Goal: Task Accomplishment & Management: Manage account settings

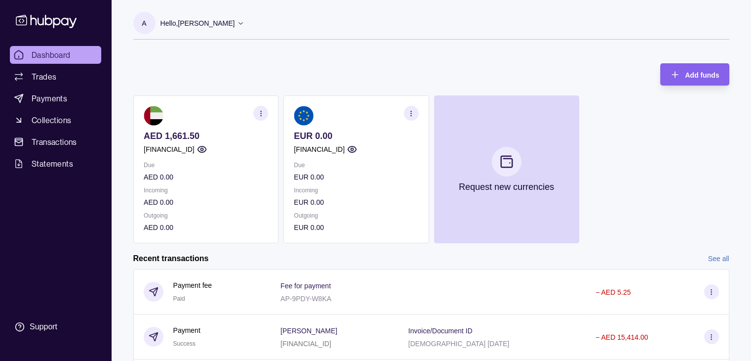
click at [415, 113] on section "button" at bounding box center [411, 113] width 15 height 15
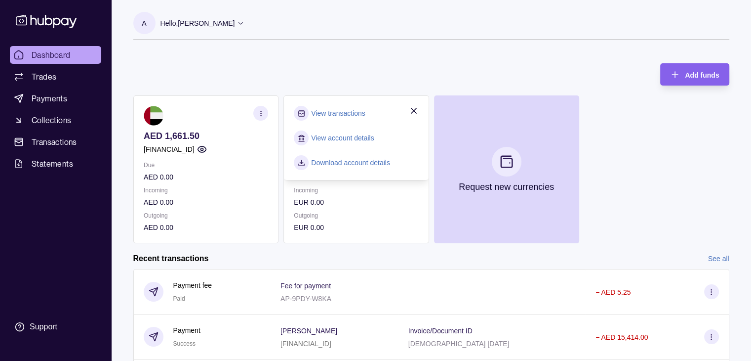
click at [333, 135] on link "View account details" at bounding box center [342, 137] width 63 height 11
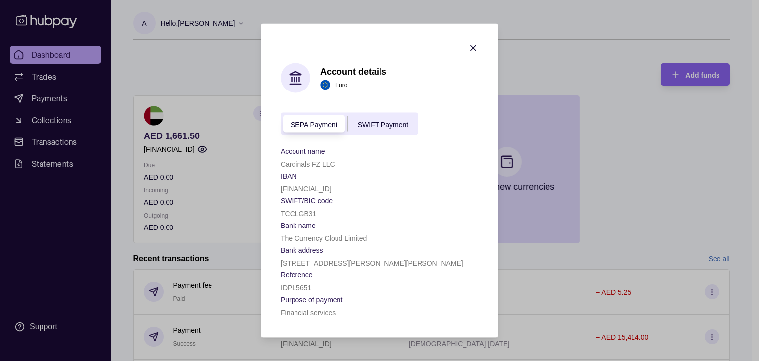
drag, startPoint x: 334, startPoint y: 132, endPoint x: 326, endPoint y: 225, distance: 93.6
drag, startPoint x: 326, startPoint y: 225, endPoint x: 307, endPoint y: 279, distance: 57.2
click at [307, 279] on span "Reference" at bounding box center [297, 274] width 32 height 12
click at [300, 236] on p "The Currency Cloud Limited" at bounding box center [324, 238] width 86 height 8
click at [378, 122] on span "SWIFT Payment" at bounding box center [383, 124] width 50 height 8
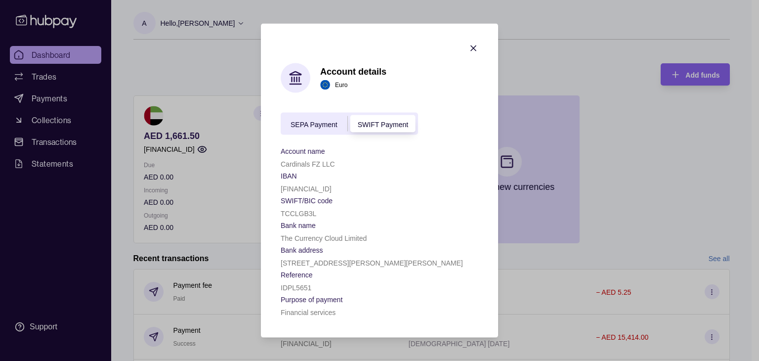
click at [323, 123] on span "SEPA Payment" at bounding box center [313, 124] width 47 height 8
click at [381, 118] on div "SWIFT Payment" at bounding box center [383, 124] width 70 height 12
click at [326, 130] on div "SEPA Payment SWIFT Payment" at bounding box center [349, 124] width 137 height 22
click at [332, 125] on span "SEPA Payment" at bounding box center [313, 124] width 47 height 8
click at [387, 120] on span "SWIFT Payment" at bounding box center [383, 124] width 50 height 8
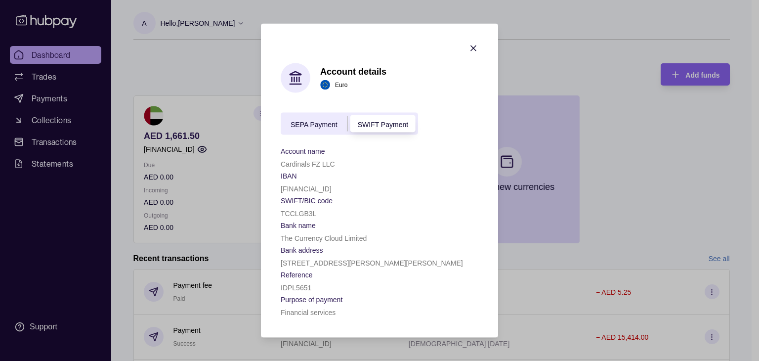
click at [318, 125] on span "SEPA Payment" at bounding box center [313, 124] width 47 height 8
click at [405, 120] on span "SWIFT Payment" at bounding box center [383, 124] width 50 height 8
click at [294, 291] on p "IDPL5651" at bounding box center [296, 288] width 31 height 8
click at [347, 169] on section "IBAN" at bounding box center [380, 175] width 198 height 12
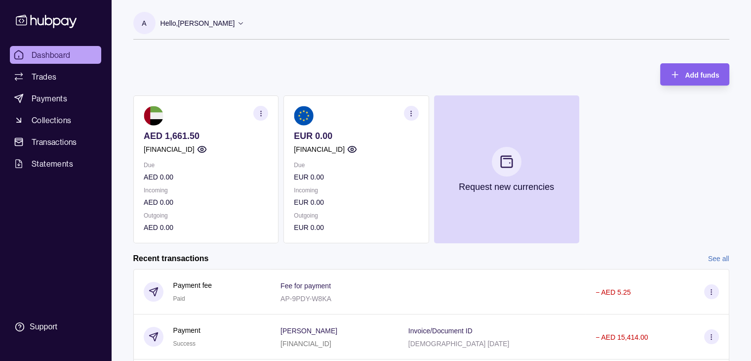
click at [406, 114] on section "button" at bounding box center [411, 113] width 15 height 15
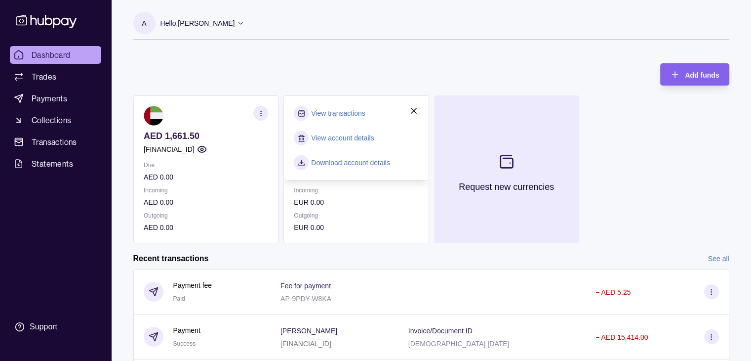
click at [528, 114] on button "Request new currencies" at bounding box center [506, 169] width 145 height 148
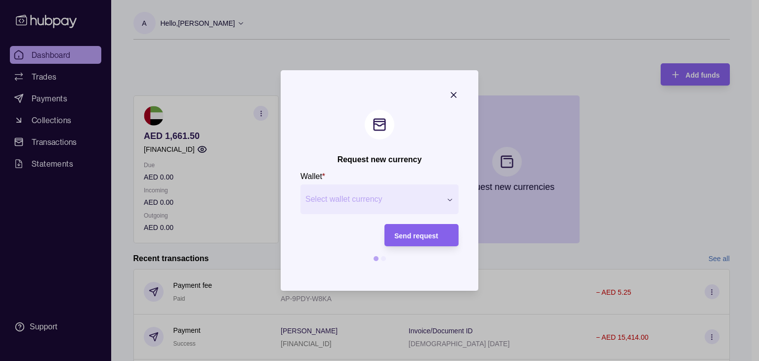
click at [450, 93] on icon "button" at bounding box center [453, 95] width 10 height 10
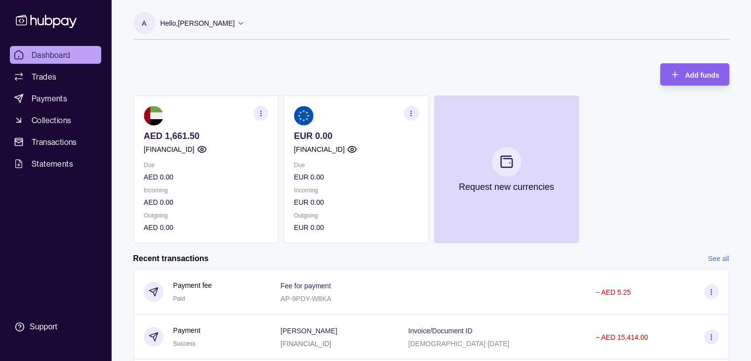
click at [440, 257] on div "Recent transactions See all" at bounding box center [431, 258] width 596 height 11
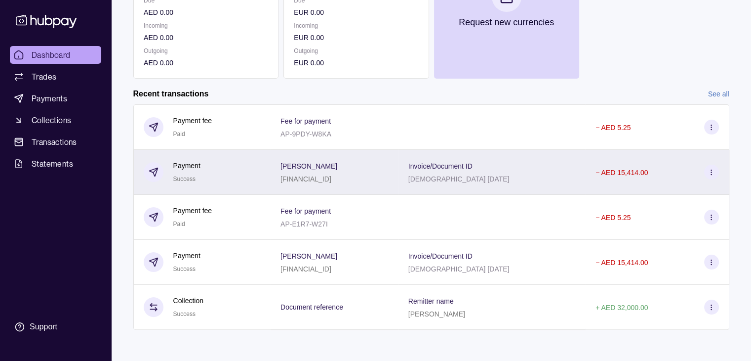
scroll to position [166, 0]
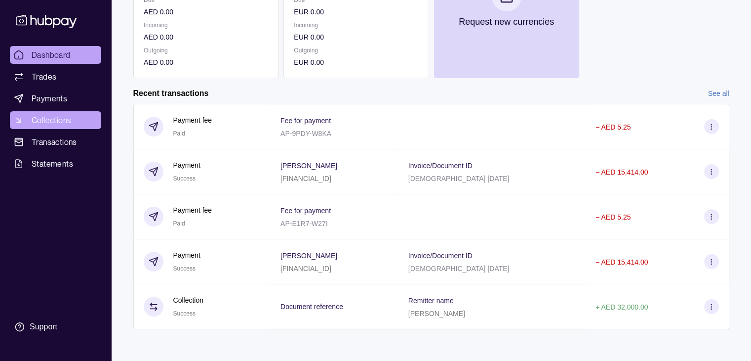
click at [73, 121] on link "Collections" at bounding box center [55, 120] width 91 height 18
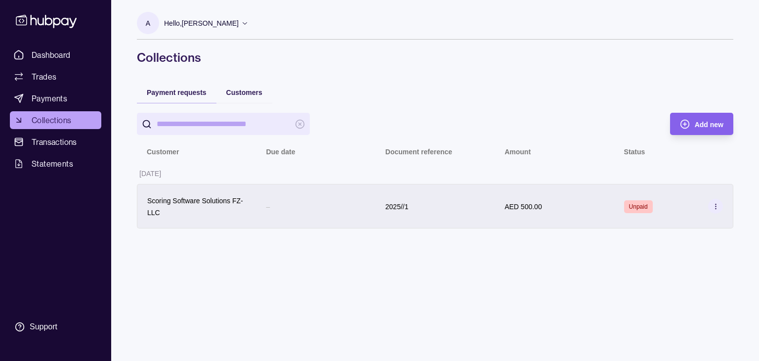
click at [716, 205] on icon at bounding box center [715, 206] width 7 height 7
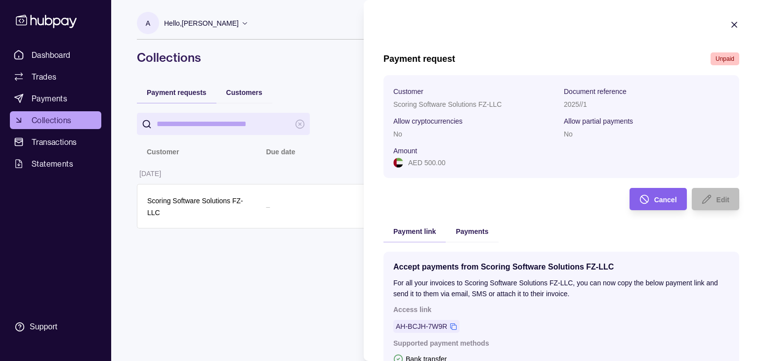
scroll to position [139, 0]
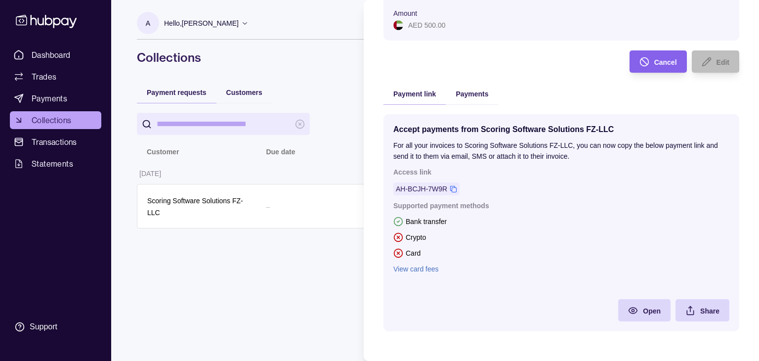
click at [460, 82] on div "Payments" at bounding box center [472, 93] width 52 height 22
click at [472, 99] on div "Payments" at bounding box center [472, 93] width 52 height 22
click at [460, 96] on div "Payment request Unpaid Customer Scoring Software Solutions FZ-LLC Document refe…" at bounding box center [561, 128] width 356 height 426
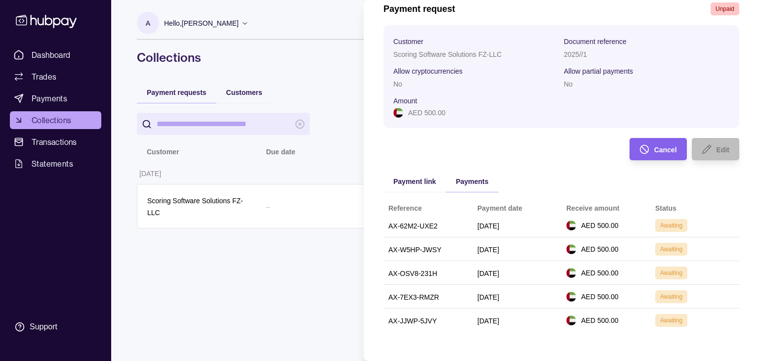
click at [421, 143] on div "Payment request Unpaid Customer Scoring Software Solutions FZ-LLC Document refe…" at bounding box center [561, 171] width 356 height 339
click at [410, 158] on div "Payment request Unpaid Customer Scoring Software Solutions FZ-LLC Document refe…" at bounding box center [561, 171] width 356 height 339
click at [407, 182] on span "Payment link" at bounding box center [414, 181] width 42 height 8
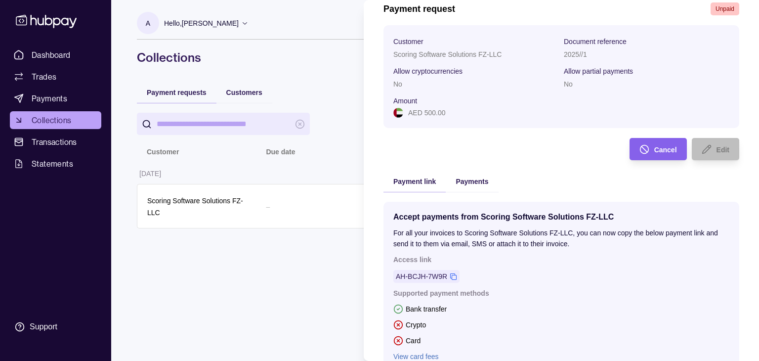
scroll to position [0, 0]
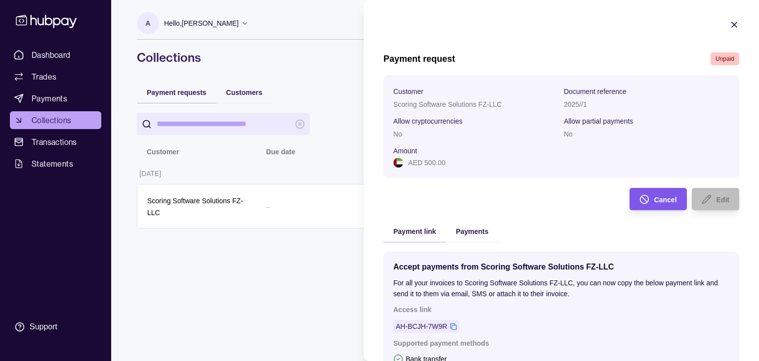
click at [656, 200] on span "Cancel" at bounding box center [665, 200] width 23 height 8
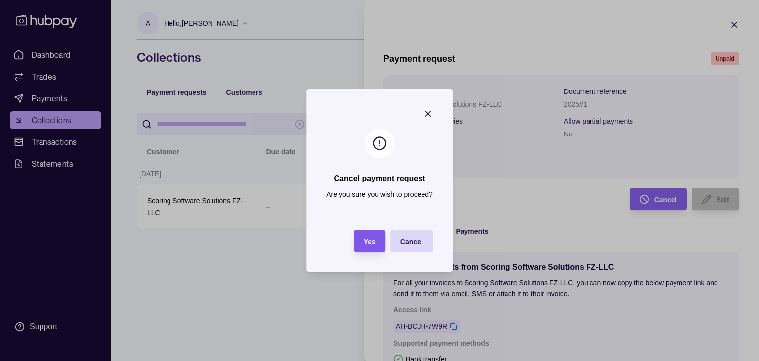
click at [369, 244] on span "Yes" at bounding box center [370, 242] width 12 height 8
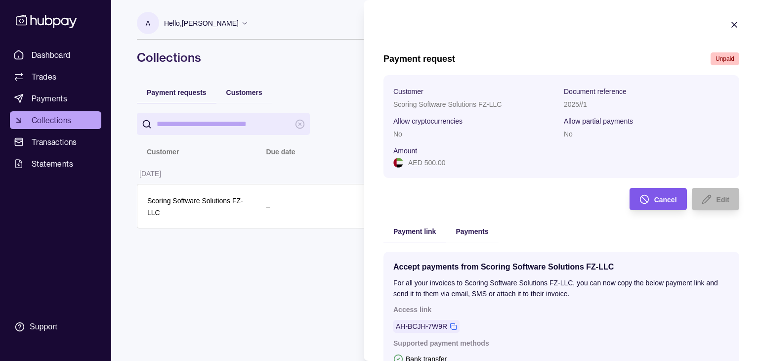
click at [640, 203] on circle "button" at bounding box center [644, 199] width 8 height 8
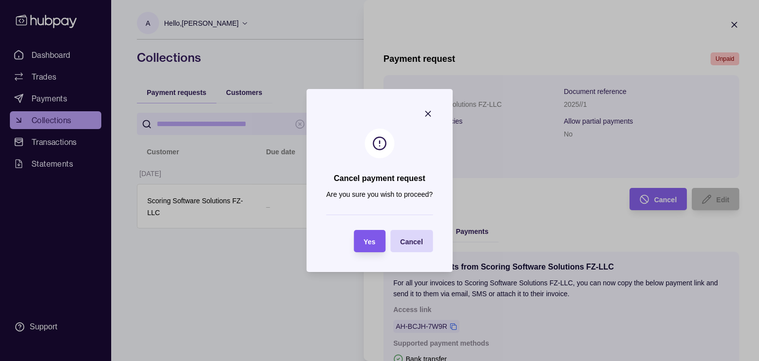
click at [358, 245] on div "Yes" at bounding box center [362, 241] width 27 height 22
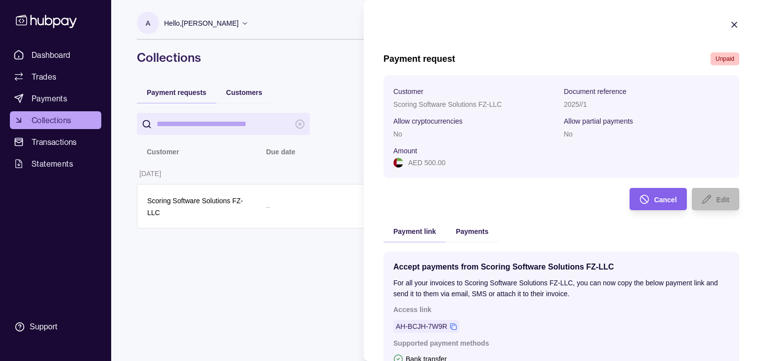
click at [502, 230] on div "Payment link Payments Accept payments from Scoring Software Solutions FZ-LLC Fo…" at bounding box center [561, 349] width 356 height 258
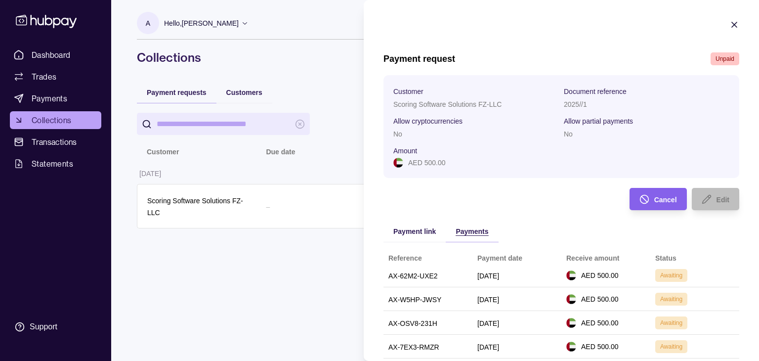
click at [486, 235] on span "Payments" at bounding box center [471, 231] width 33 height 8
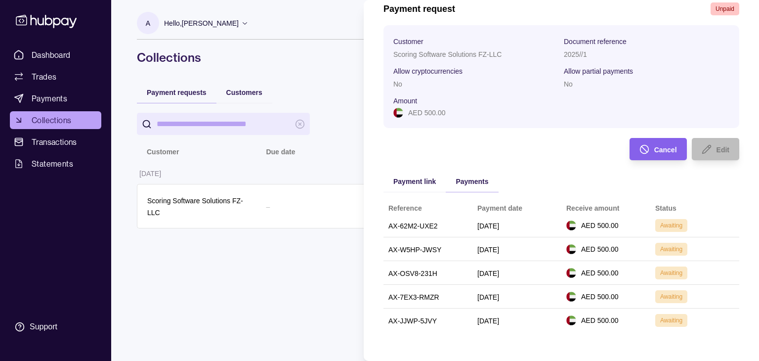
drag, startPoint x: 424, startPoint y: 226, endPoint x: 532, endPoint y: 236, distance: 108.6
click at [532, 236] on tr "AX-62M2-UXE2 05 Aug 2025 AED 500.00 Awaiting" at bounding box center [561, 225] width 356 height 24
click at [524, 250] on div "05 Aug 2025" at bounding box center [516, 249] width 79 height 12
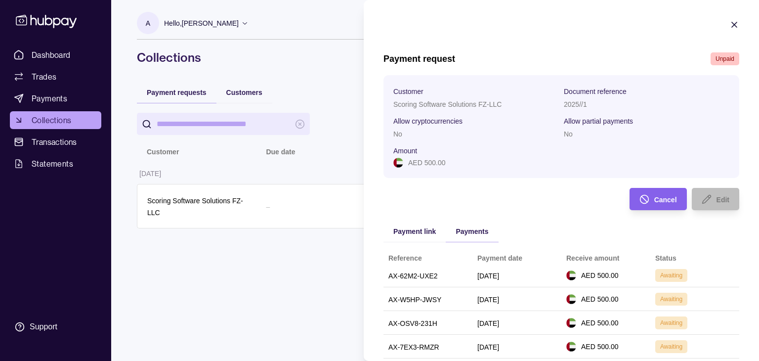
click at [729, 22] on icon "button" at bounding box center [734, 25] width 10 height 10
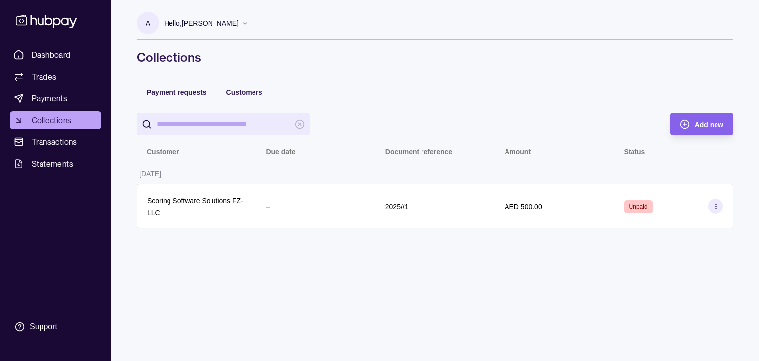
click at [717, 206] on icon at bounding box center [715, 206] width 7 height 7
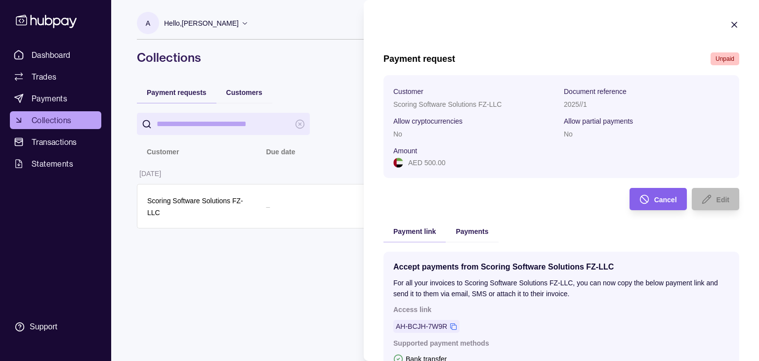
click at [729, 28] on icon "button" at bounding box center [734, 25] width 10 height 10
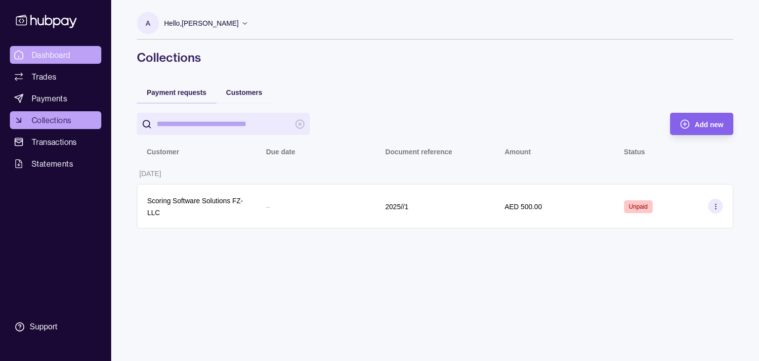
click at [38, 61] on link "Dashboard" at bounding box center [55, 55] width 91 height 18
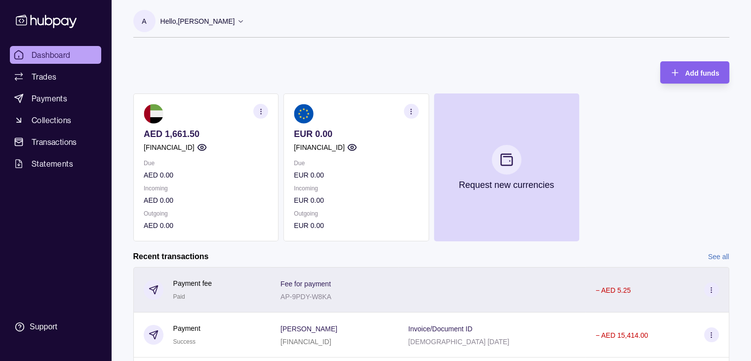
scroll to position [166, 0]
